Goal: Check status

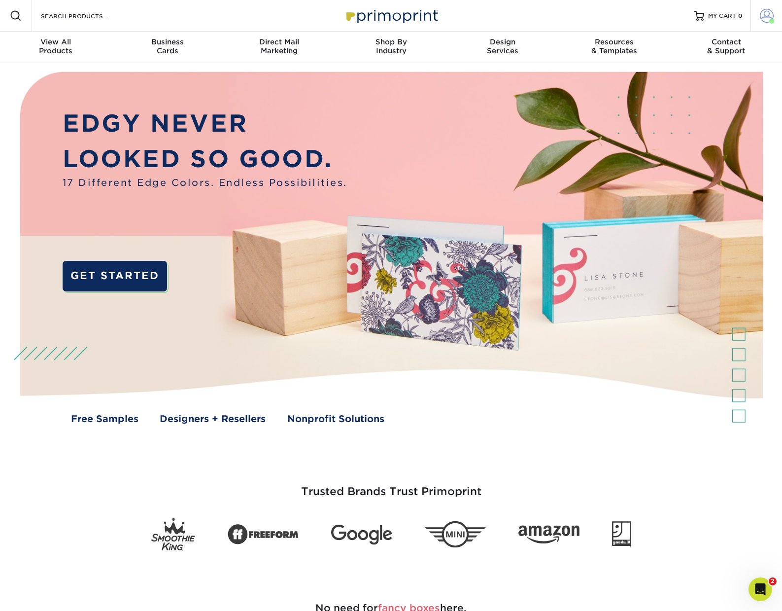
click at [772, 23] on span at bounding box center [771, 21] width 5 height 5
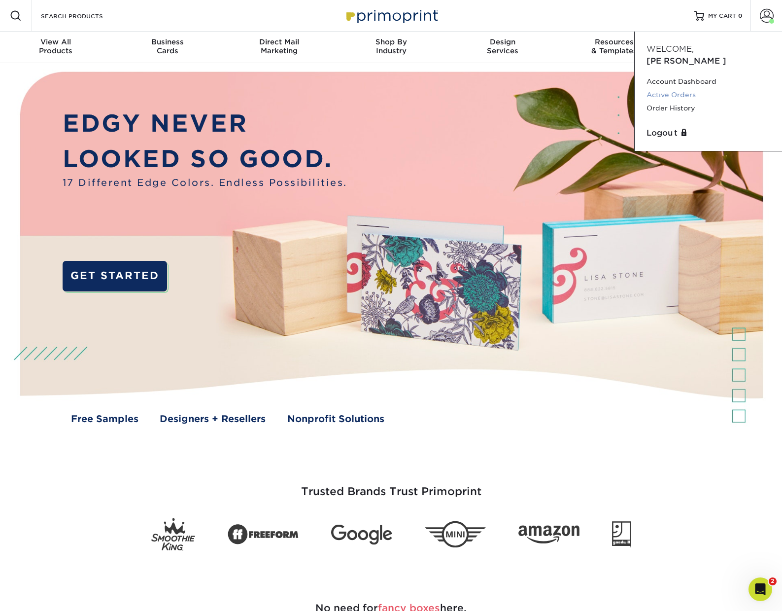
click at [685, 88] on link "Active Orders" at bounding box center [709, 94] width 124 height 13
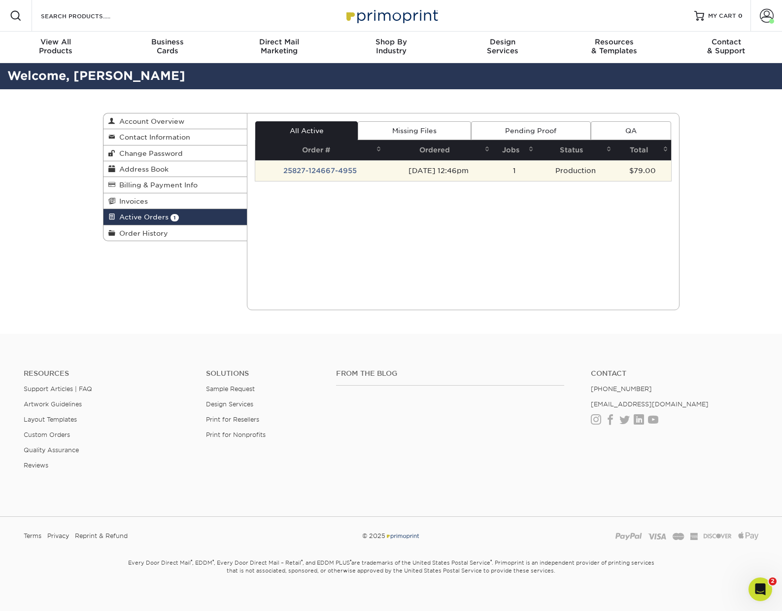
click at [592, 176] on td "Production" at bounding box center [576, 170] width 78 height 21
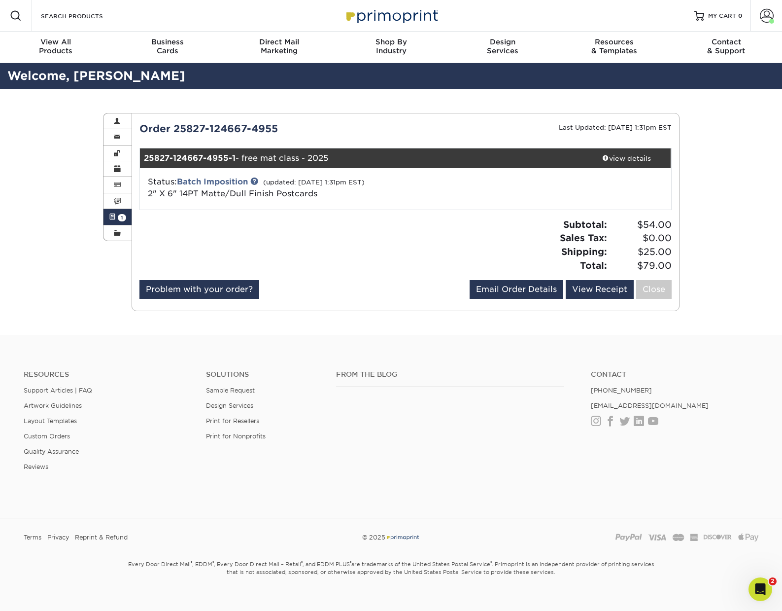
click at [449, 193] on div "Status: Batch Imposition (updated: 08/27/2025 1:31pm EST) 2" X 6" 14PT Matte/Du…" at bounding box center [316, 188] width 353 height 24
click at [624, 161] on div "view details" at bounding box center [627, 158] width 89 height 10
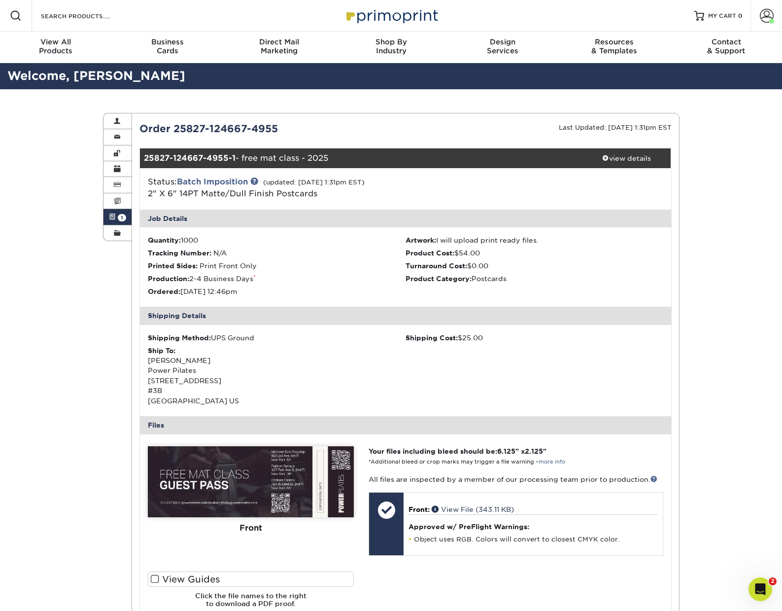
click at [269, 471] on img at bounding box center [251, 481] width 206 height 71
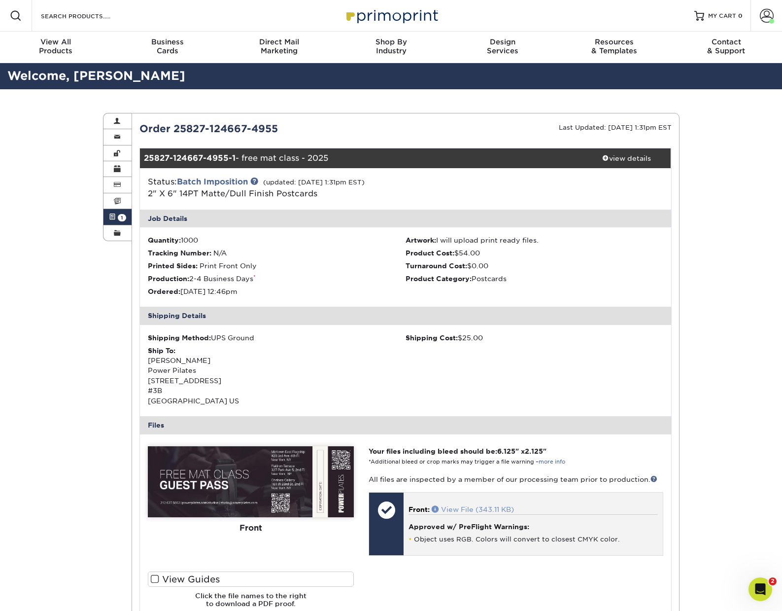
click at [465, 509] on link "View File (343.11 KB)" at bounding box center [473, 509] width 82 height 8
